Goal: Task Accomplishment & Management: Use online tool/utility

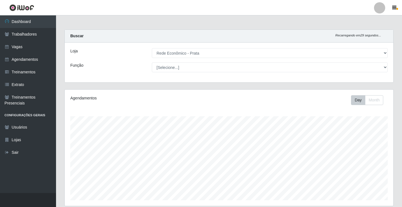
select select "192"
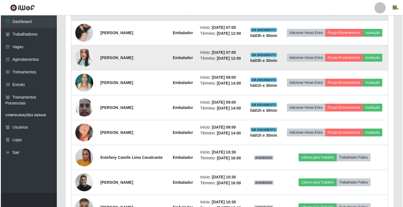
scroll to position [233, 0]
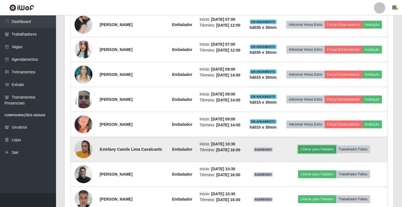
click at [321, 150] on button "Liberar para Trabalho" at bounding box center [317, 149] width 38 height 8
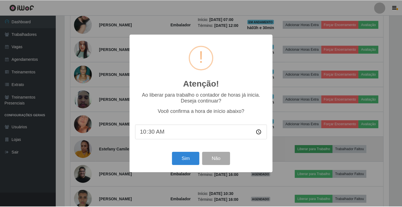
scroll to position [116, 326]
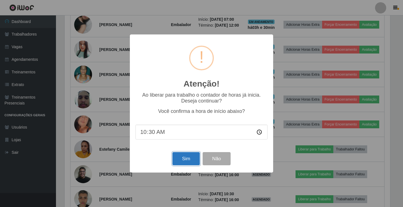
click at [177, 159] on button "Sim" at bounding box center [186, 158] width 27 height 13
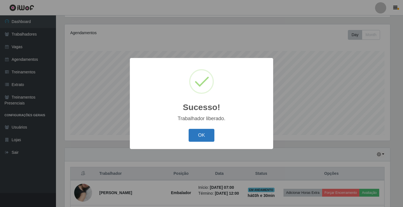
click at [210, 132] on button "OK" at bounding box center [202, 135] width 26 height 13
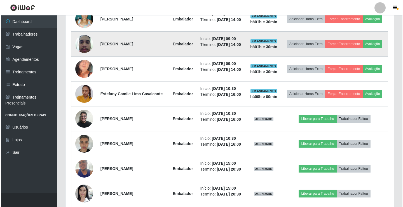
scroll to position [289, 0]
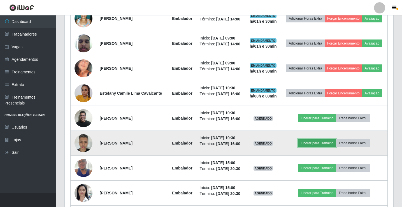
click at [306, 144] on button "Liberar para Trabalho" at bounding box center [317, 143] width 38 height 8
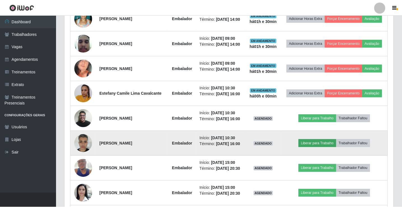
scroll to position [116, 326]
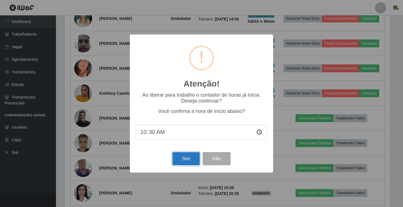
click at [191, 162] on button "Sim" at bounding box center [186, 158] width 27 height 13
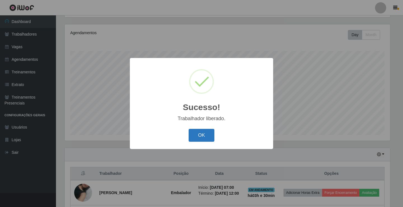
click at [191, 141] on button "OK" at bounding box center [202, 135] width 26 height 13
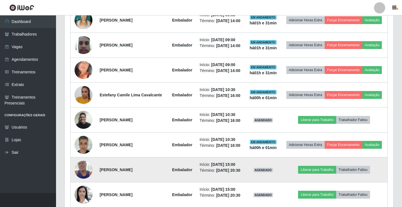
scroll to position [289, 0]
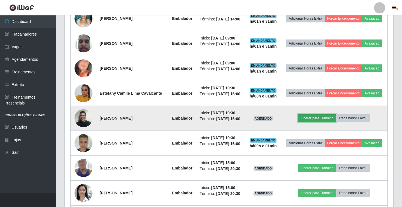
click at [315, 119] on button "Liberar para Trabalho" at bounding box center [317, 118] width 38 height 8
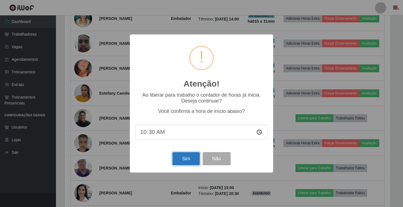
click at [191, 160] on button "Sim" at bounding box center [186, 158] width 27 height 13
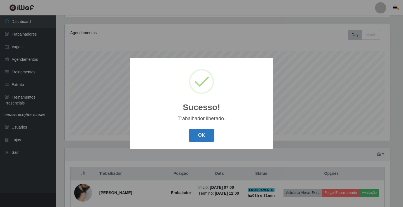
click at [193, 142] on button "OK" at bounding box center [202, 135] width 26 height 13
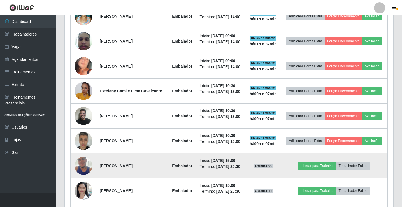
scroll to position [274, 0]
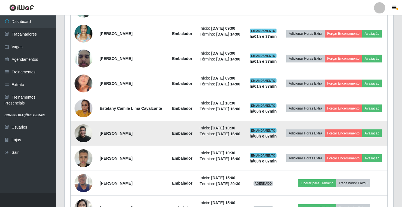
click at [99, 134] on td "[PERSON_NAME]" at bounding box center [132, 133] width 72 height 25
click at [85, 132] on img at bounding box center [83, 133] width 18 height 24
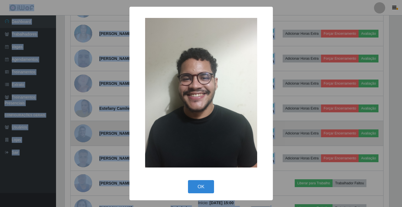
click at [85, 132] on div "× OK Cancel" at bounding box center [201, 103] width 402 height 207
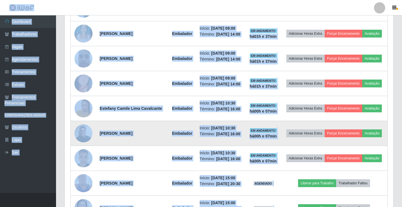
scroll to position [116, 328]
click at [85, 132] on img at bounding box center [83, 133] width 18 height 24
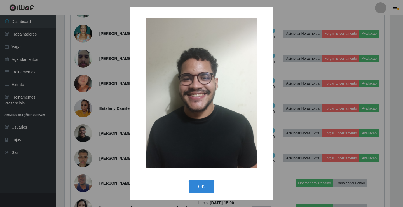
click at [38, 182] on div "× OK Cancel" at bounding box center [201, 103] width 403 height 207
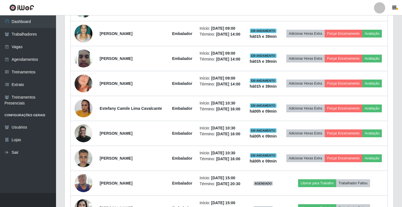
scroll to position [116, 328]
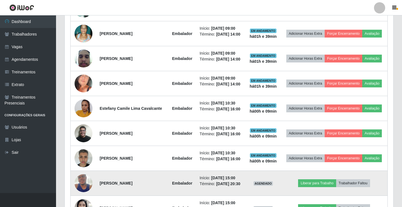
click at [80, 184] on img at bounding box center [83, 183] width 18 height 32
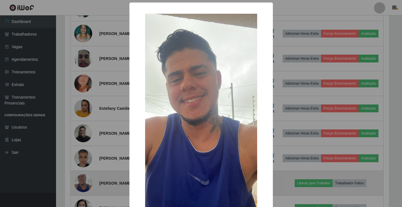
scroll to position [116, 326]
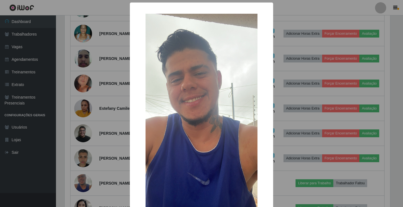
click at [39, 179] on div "× OK Cancel" at bounding box center [201, 103] width 403 height 207
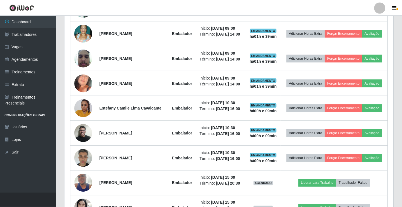
scroll to position [116, 328]
